Goal: Transaction & Acquisition: Purchase product/service

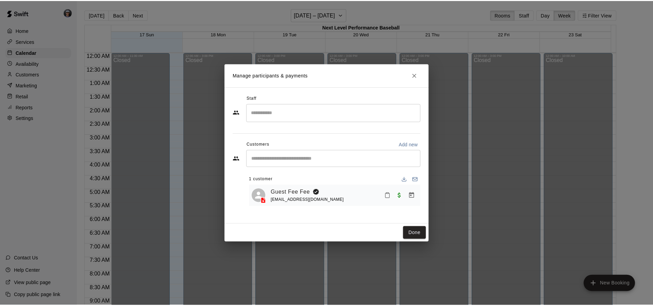
scroll to position [398, 0]
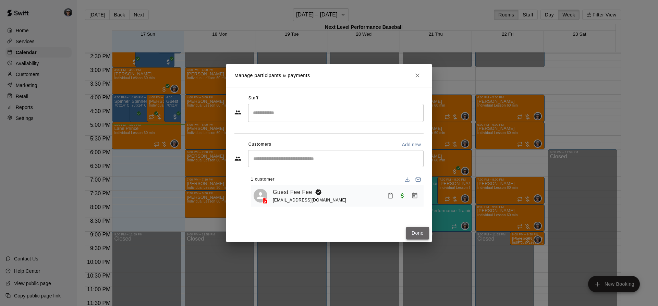
click at [415, 228] on button "Done" at bounding box center [417, 233] width 23 height 13
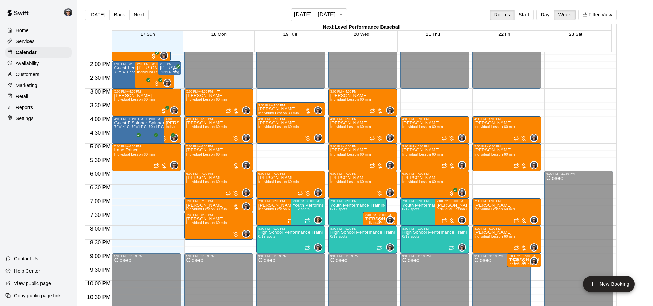
scroll to position [363, 0]
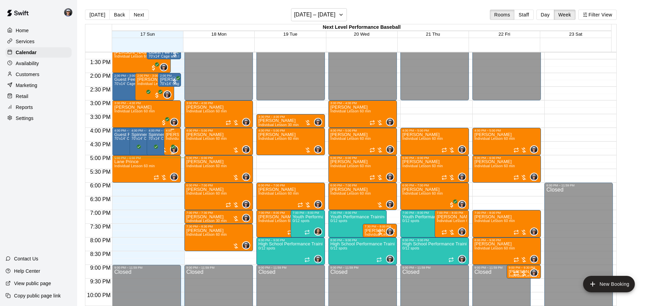
click at [173, 141] on span "Individual Lesson 60 min" at bounding box center [186, 139] width 40 height 4
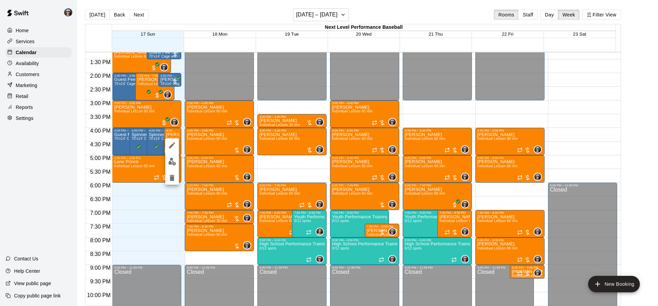
click at [173, 163] on img "edit" at bounding box center [172, 162] width 8 height 8
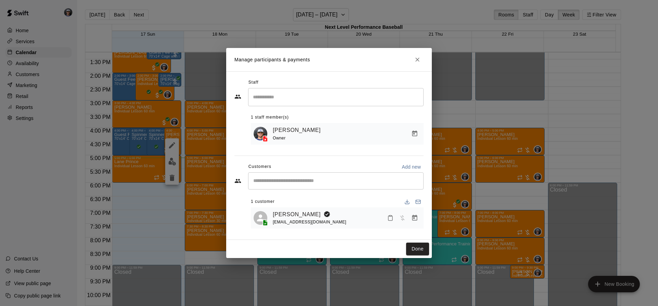
click at [414, 220] on icon "Manage bookings & payment" at bounding box center [414, 218] width 7 height 7
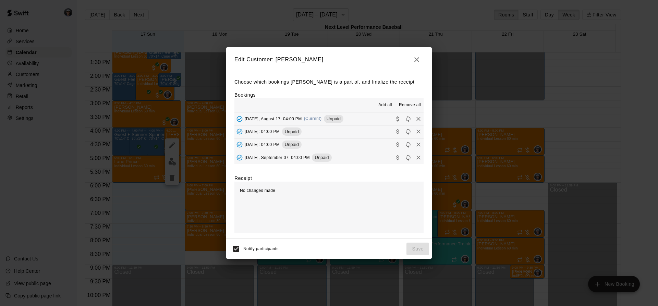
click at [329, 123] on div "Unpaid" at bounding box center [334, 119] width 20 height 8
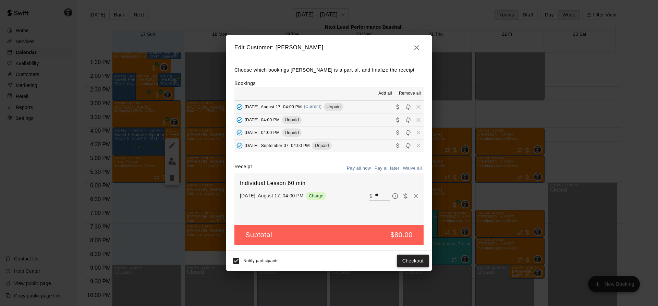
click at [411, 258] on button "Checkout" at bounding box center [413, 261] width 32 height 13
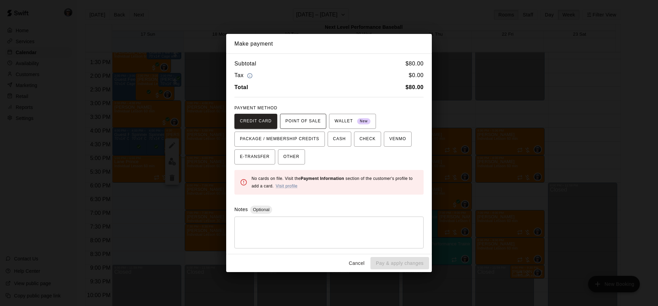
click at [306, 119] on span "POINT OF SALE" at bounding box center [303, 121] width 35 height 11
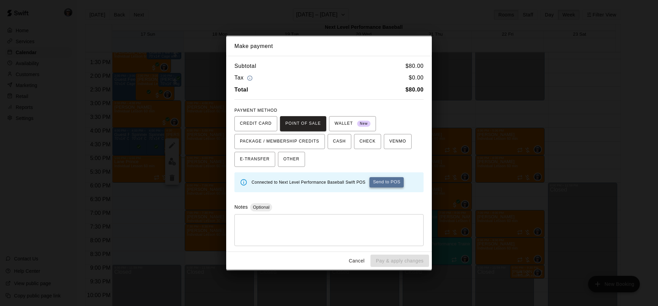
click at [387, 184] on button "Send to POS" at bounding box center [387, 182] width 34 height 10
click at [319, 183] on button "Send to POS" at bounding box center [316, 182] width 34 height 10
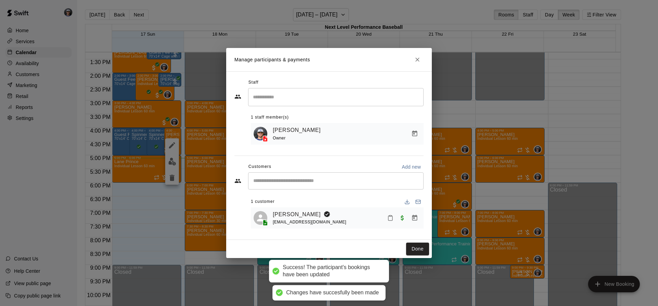
click at [418, 243] on div "Done" at bounding box center [329, 249] width 206 height 18
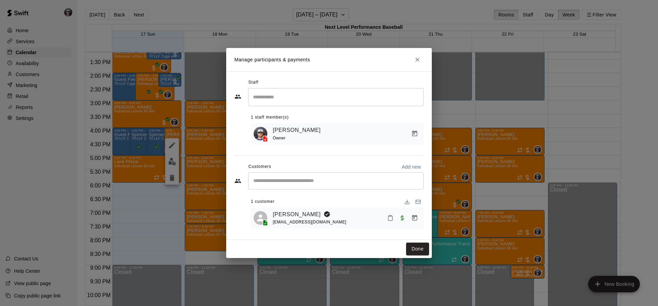
click at [413, 251] on button "Done" at bounding box center [417, 249] width 23 height 13
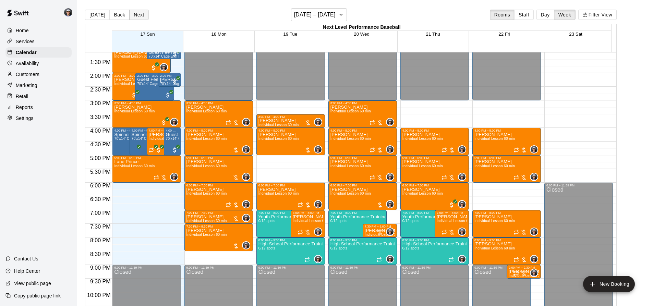
click at [135, 16] on button "Next" at bounding box center [138, 15] width 19 height 10
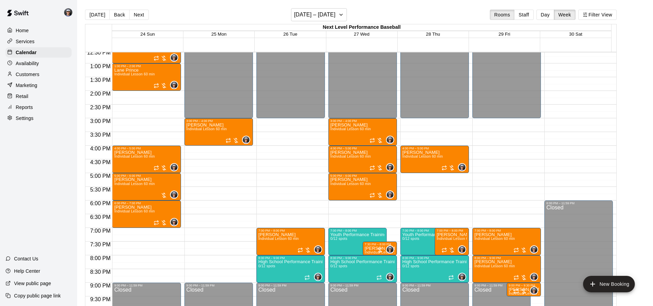
scroll to position [329, 0]
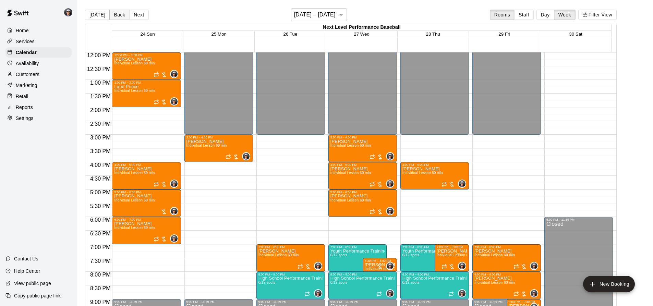
click at [116, 13] on button "Back" at bounding box center [119, 15] width 20 height 10
